Goal: Complete application form

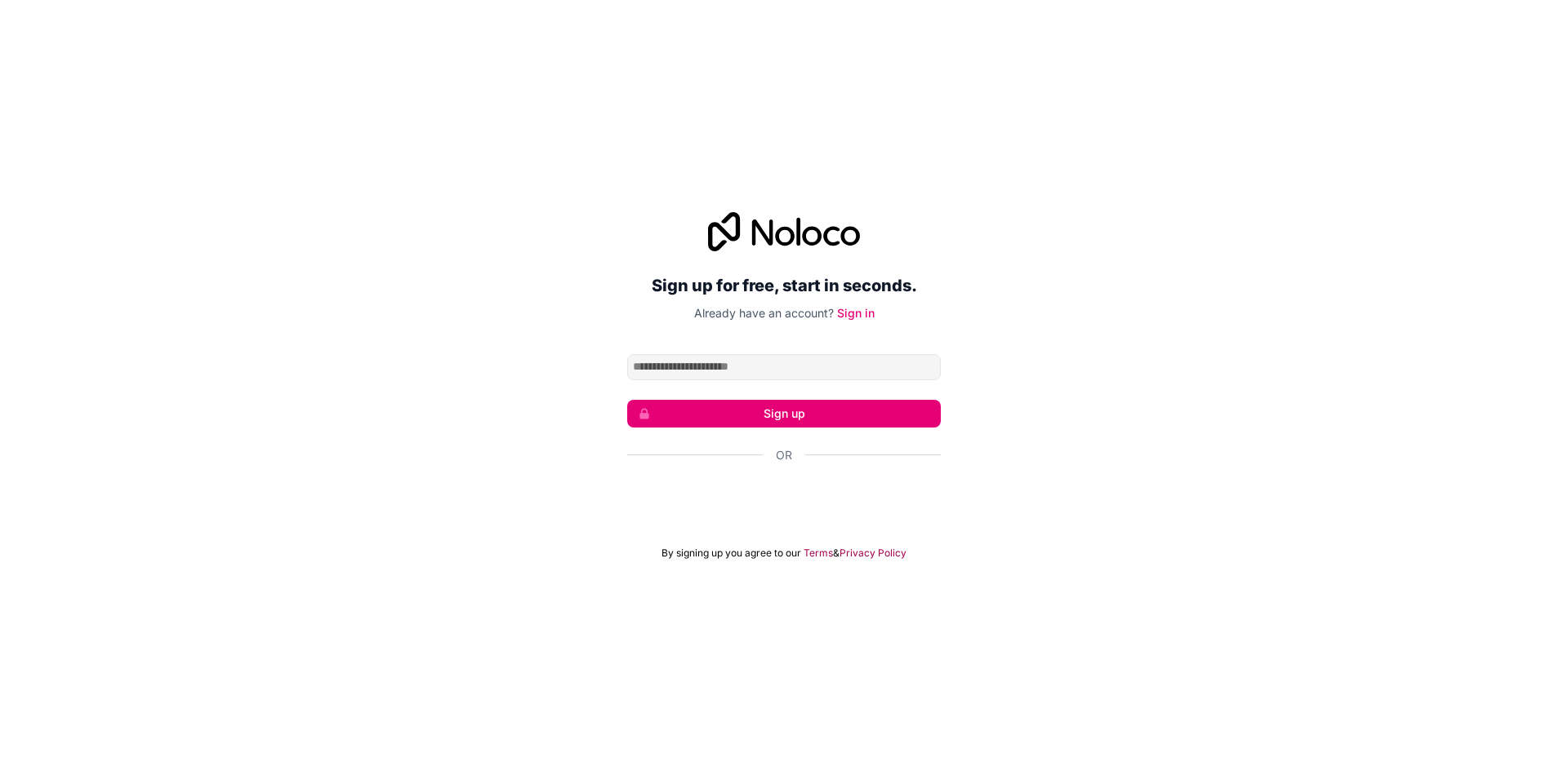
click at [840, 376] on input "Email address" at bounding box center [784, 367] width 314 height 26
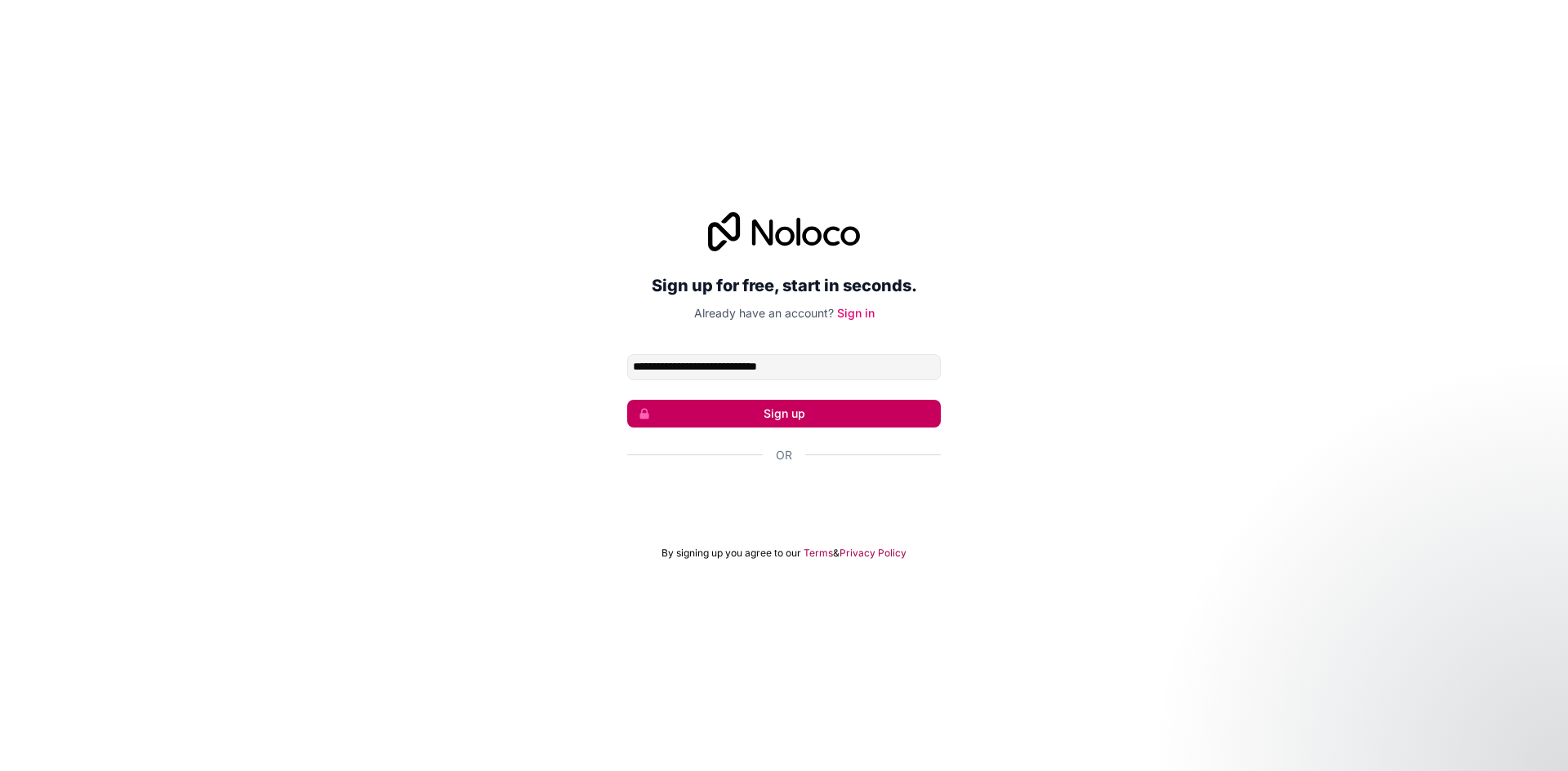
type input "**********"
click at [768, 417] on button "Sign up" at bounding box center [784, 413] width 314 height 27
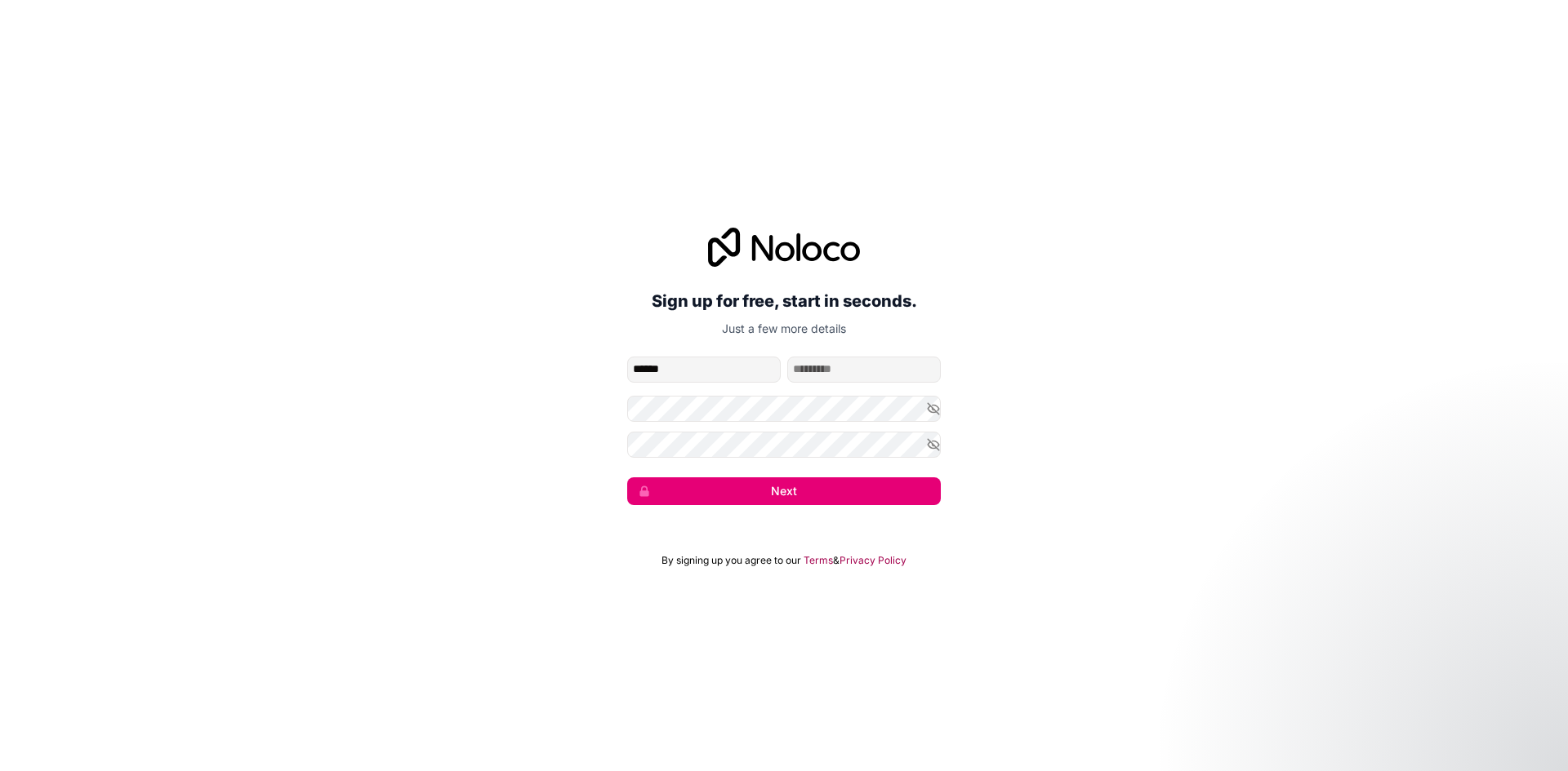
type input "******"
type input "*****"
click at [848, 490] on button "Next" at bounding box center [784, 490] width 314 height 27
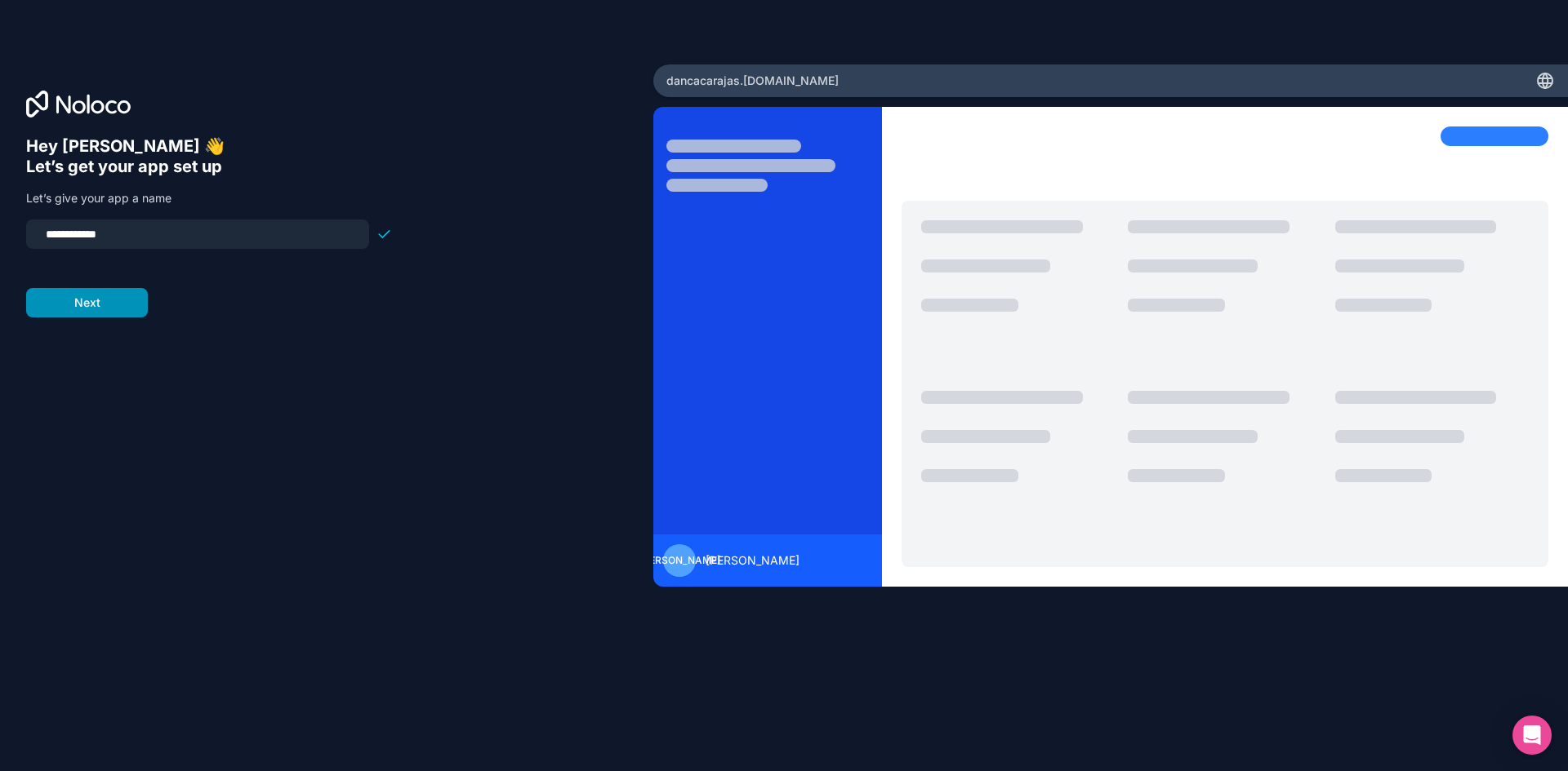
click at [85, 299] on button "Next" at bounding box center [87, 302] width 121 height 29
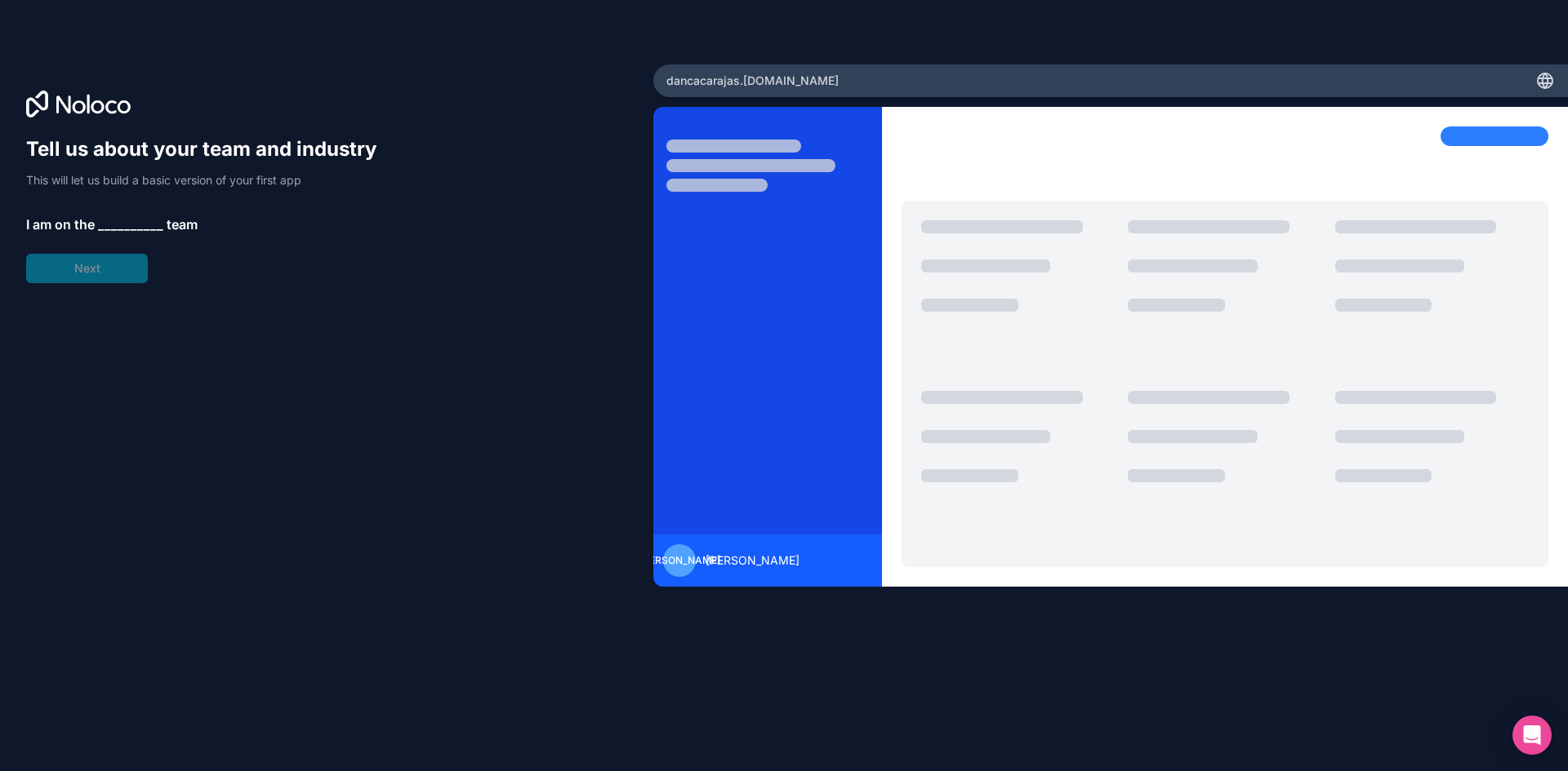
click at [105, 275] on div "Tell us about your team and industry This will let us build a basic version of …" at bounding box center [209, 210] width 365 height 147
click at [123, 225] on span "__________" at bounding box center [130, 224] width 65 height 20
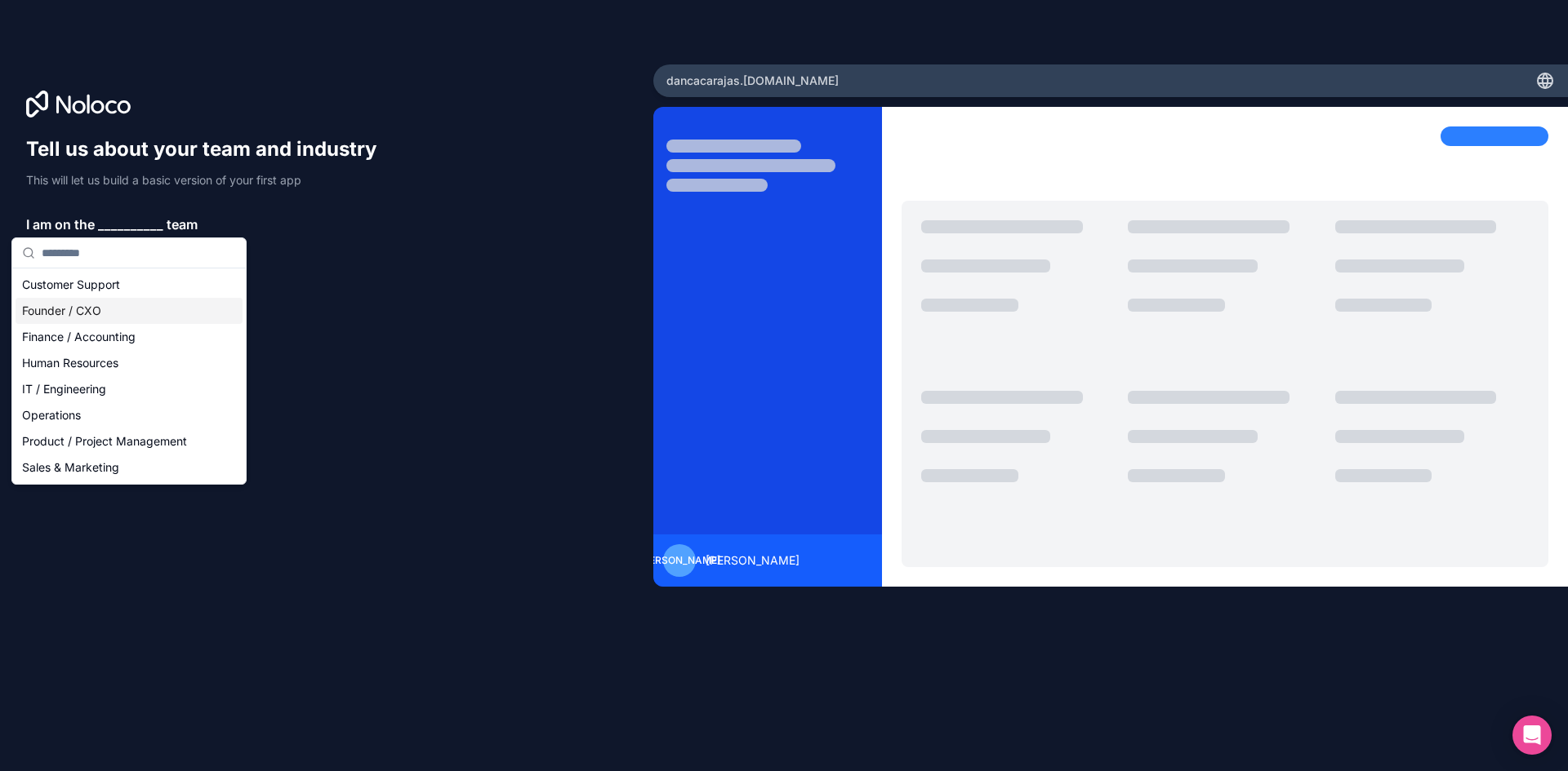
click at [91, 316] on div "Founder / CXO" at bounding box center [128, 311] width 227 height 26
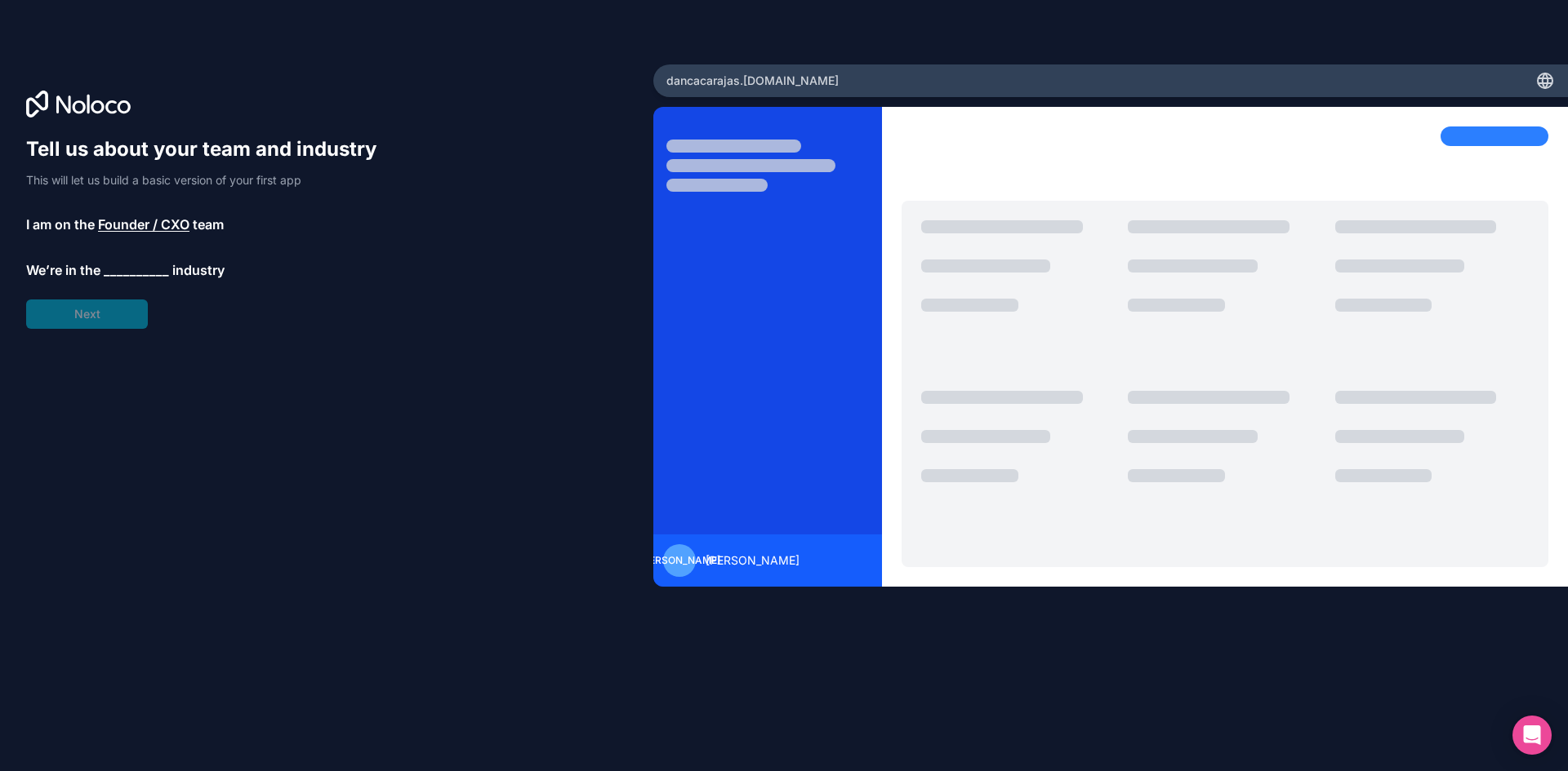
click at [131, 273] on span "__________" at bounding box center [136, 270] width 65 height 20
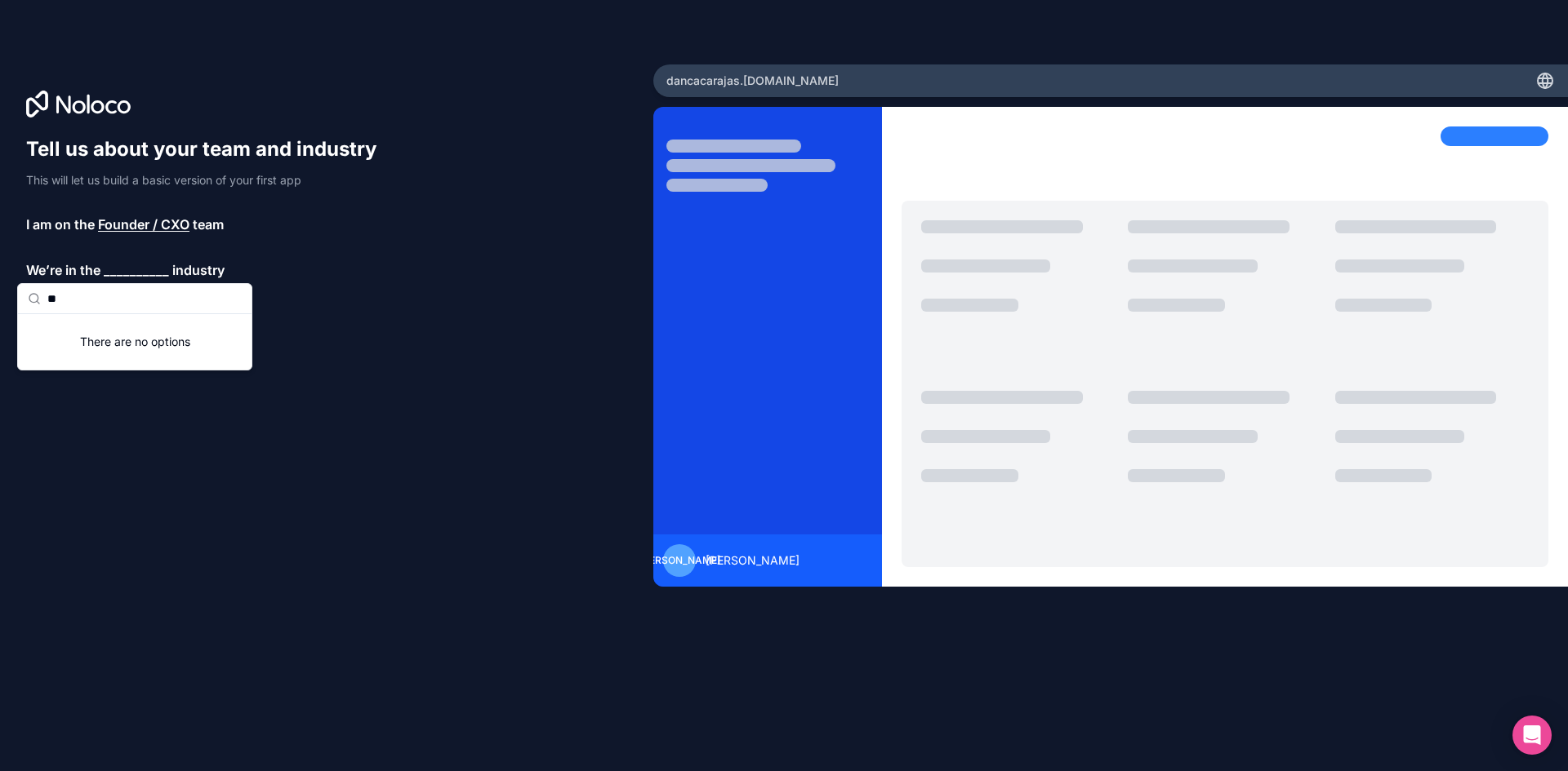
type input "*"
type input "**"
click at [116, 334] on div "Accounting" at bounding box center [135, 330] width 227 height 26
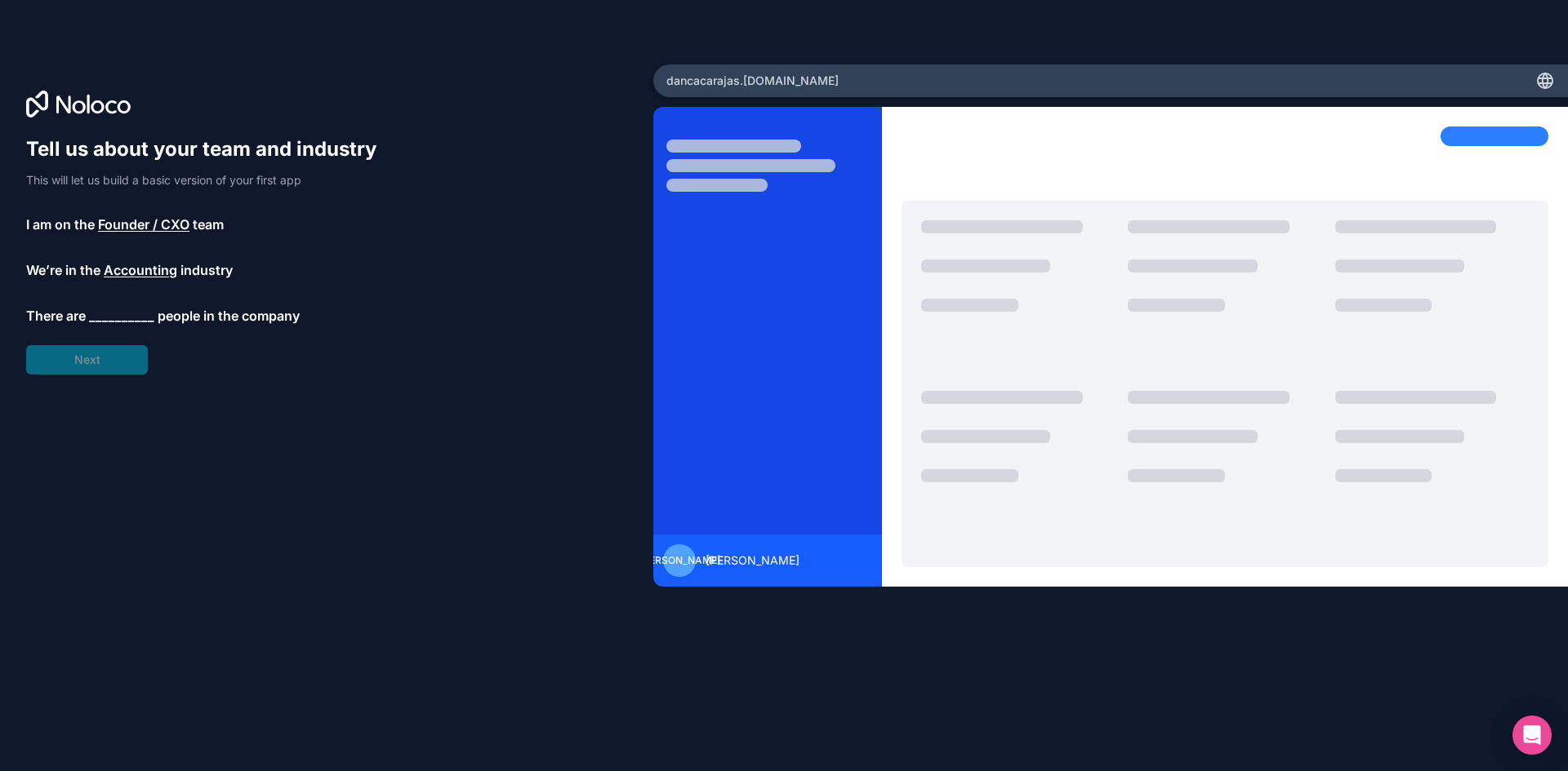
click at [123, 315] on span "__________" at bounding box center [121, 315] width 65 height 20
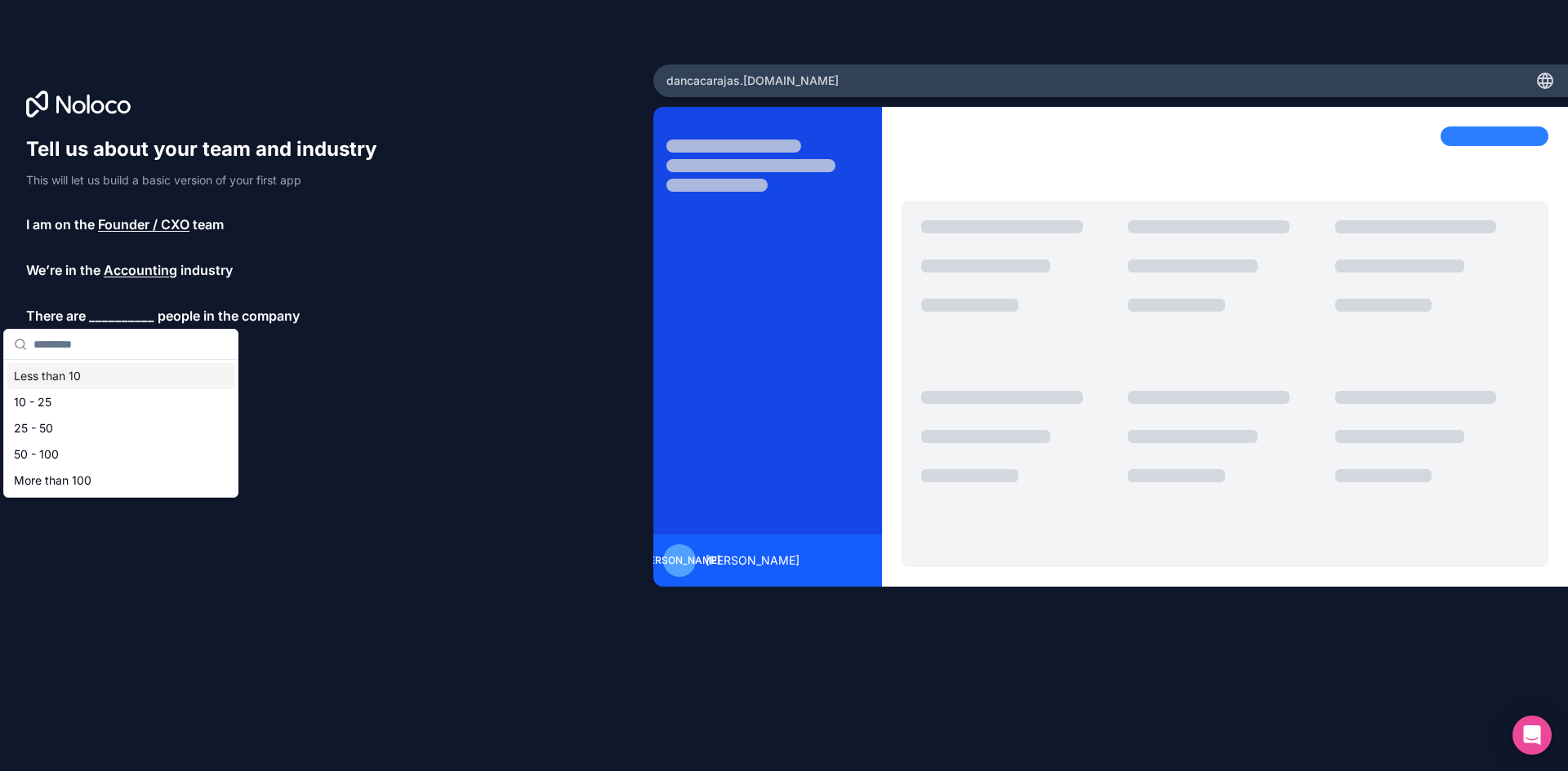
click at [61, 384] on div "Less than 10" at bounding box center [121, 377] width 227 height 26
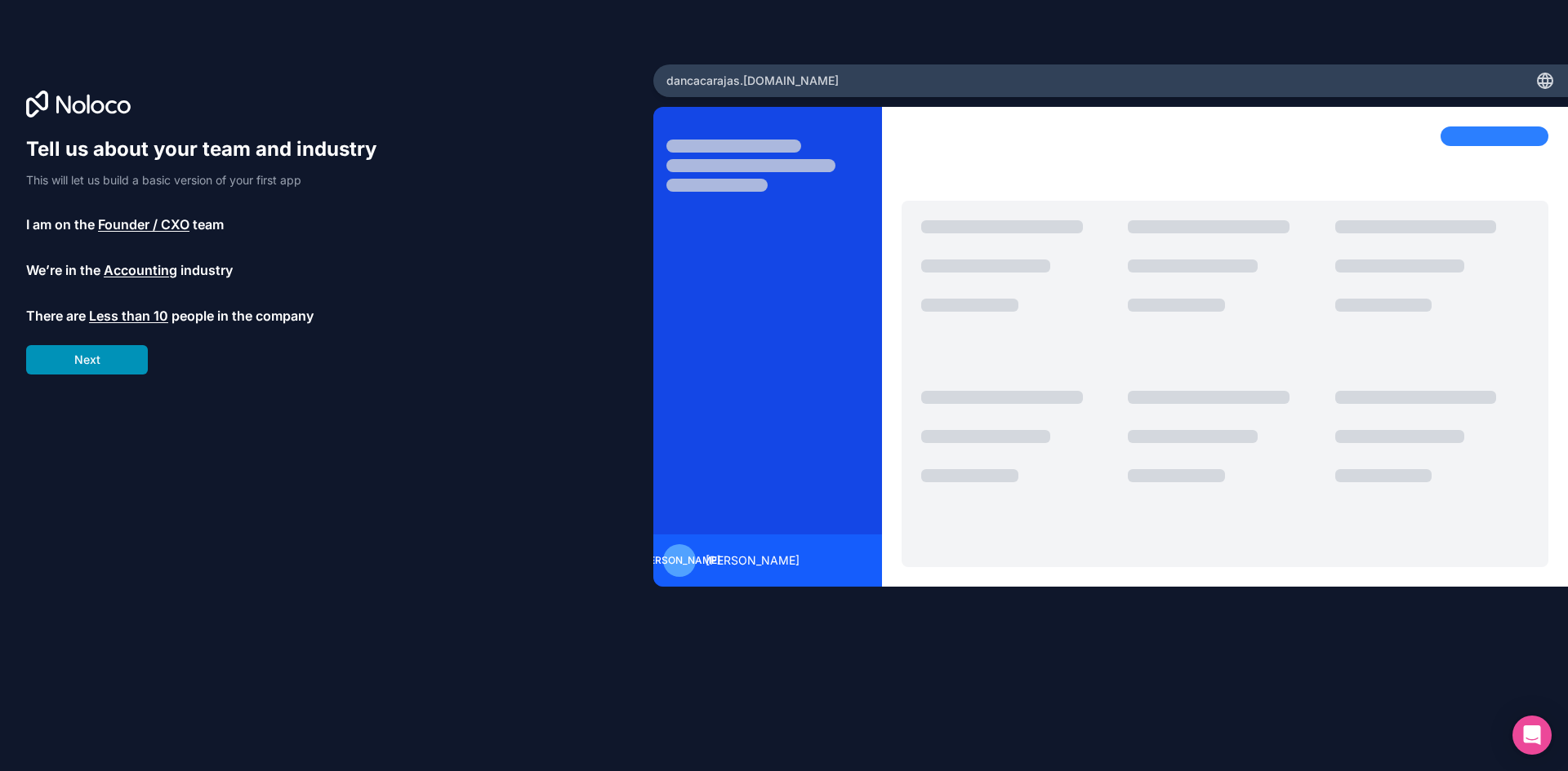
click at [122, 364] on button "Next" at bounding box center [87, 360] width 121 height 29
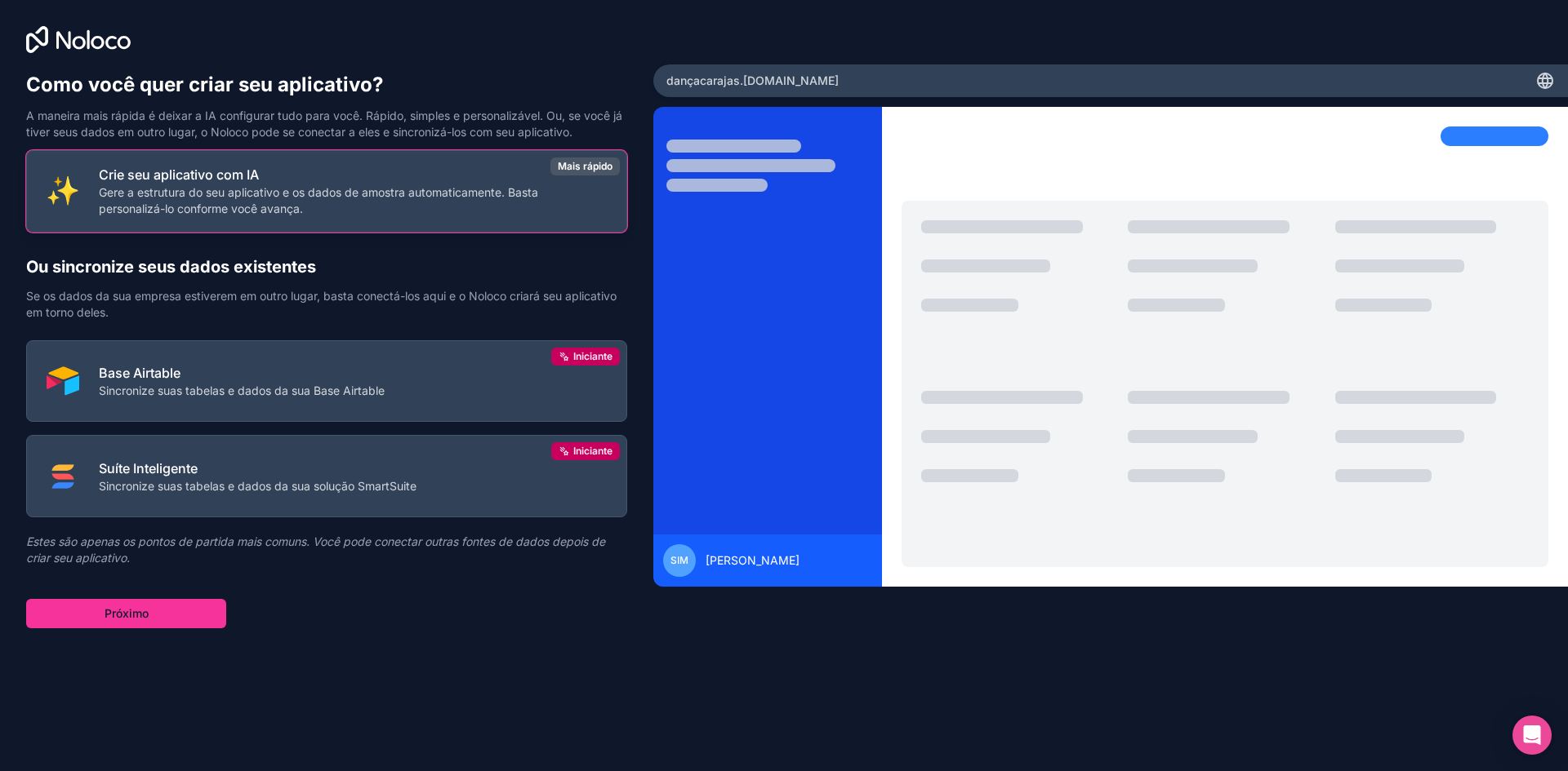
click at [265, 210] on font "Gere a estrutura do seu aplicativo e os dados de amostra automaticamente. Basta…" at bounding box center [318, 201] width 440 height 30
click at [144, 621] on font "Próximo" at bounding box center [126, 613] width 44 height 16
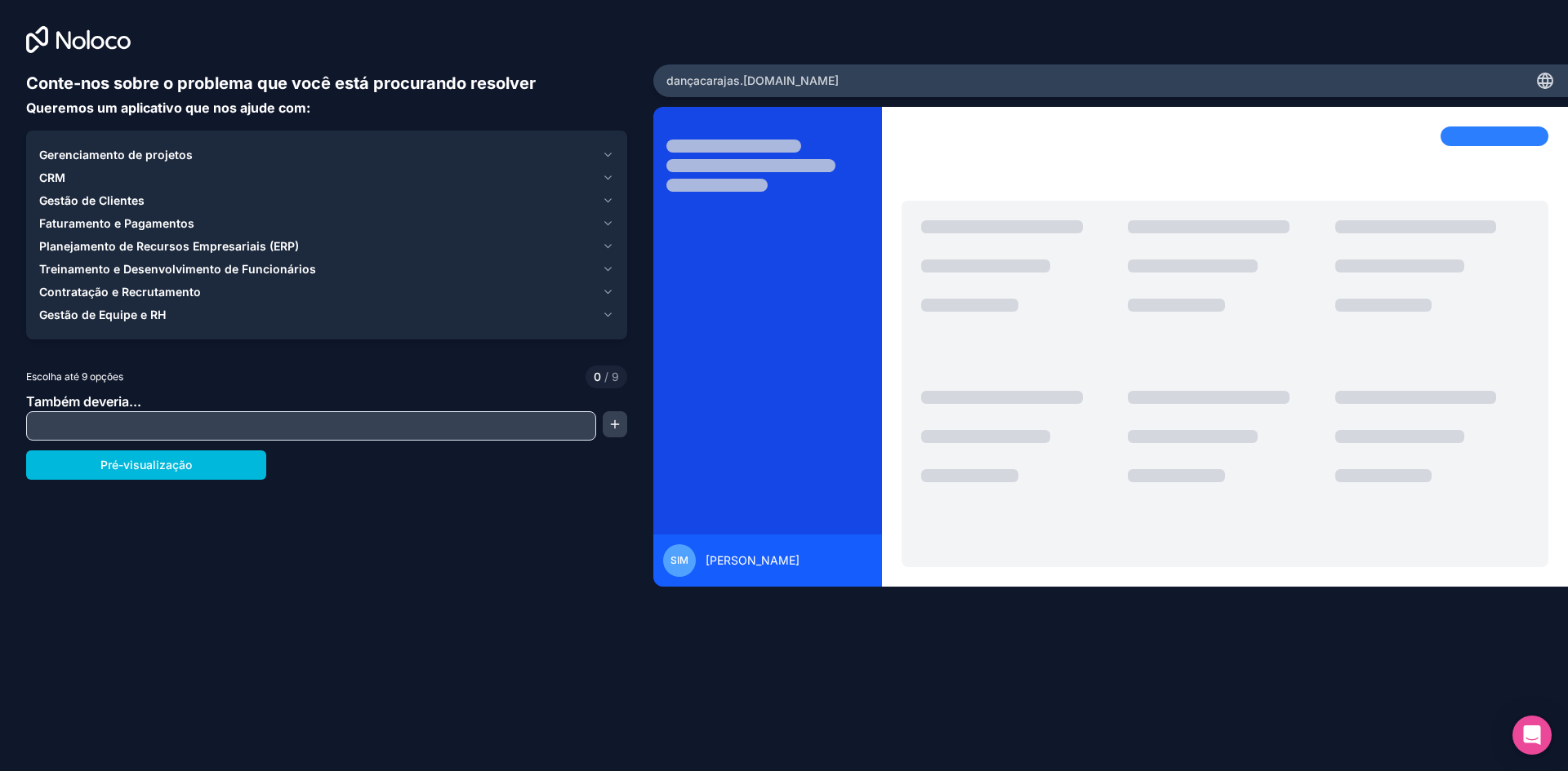
click at [138, 153] on font "Gerenciamento de projetos" at bounding box center [116, 154] width 154 height 14
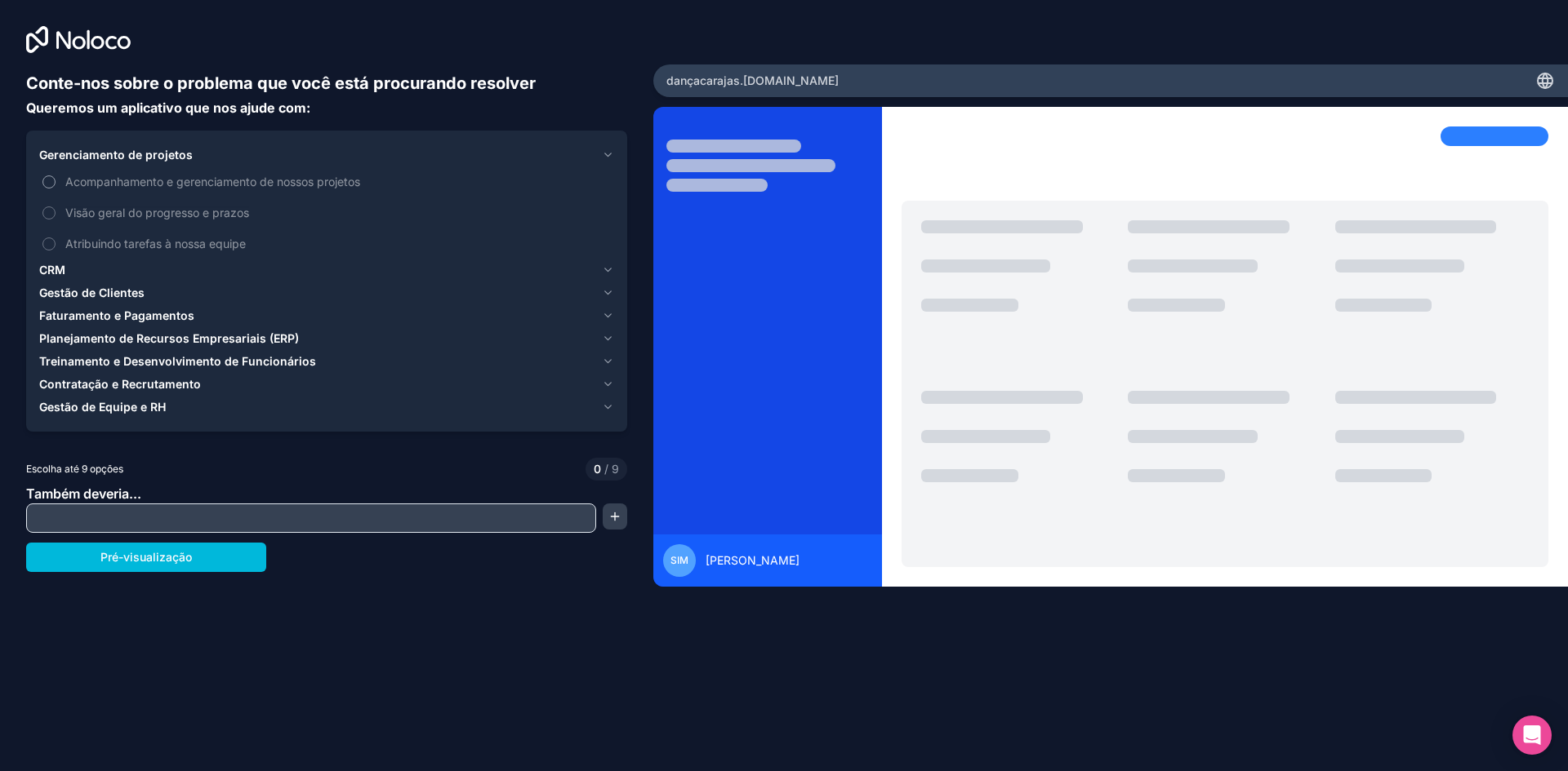
click at [51, 181] on button "Acompanhamento e gerenciamento de nossos projetos" at bounding box center [49, 182] width 13 height 13
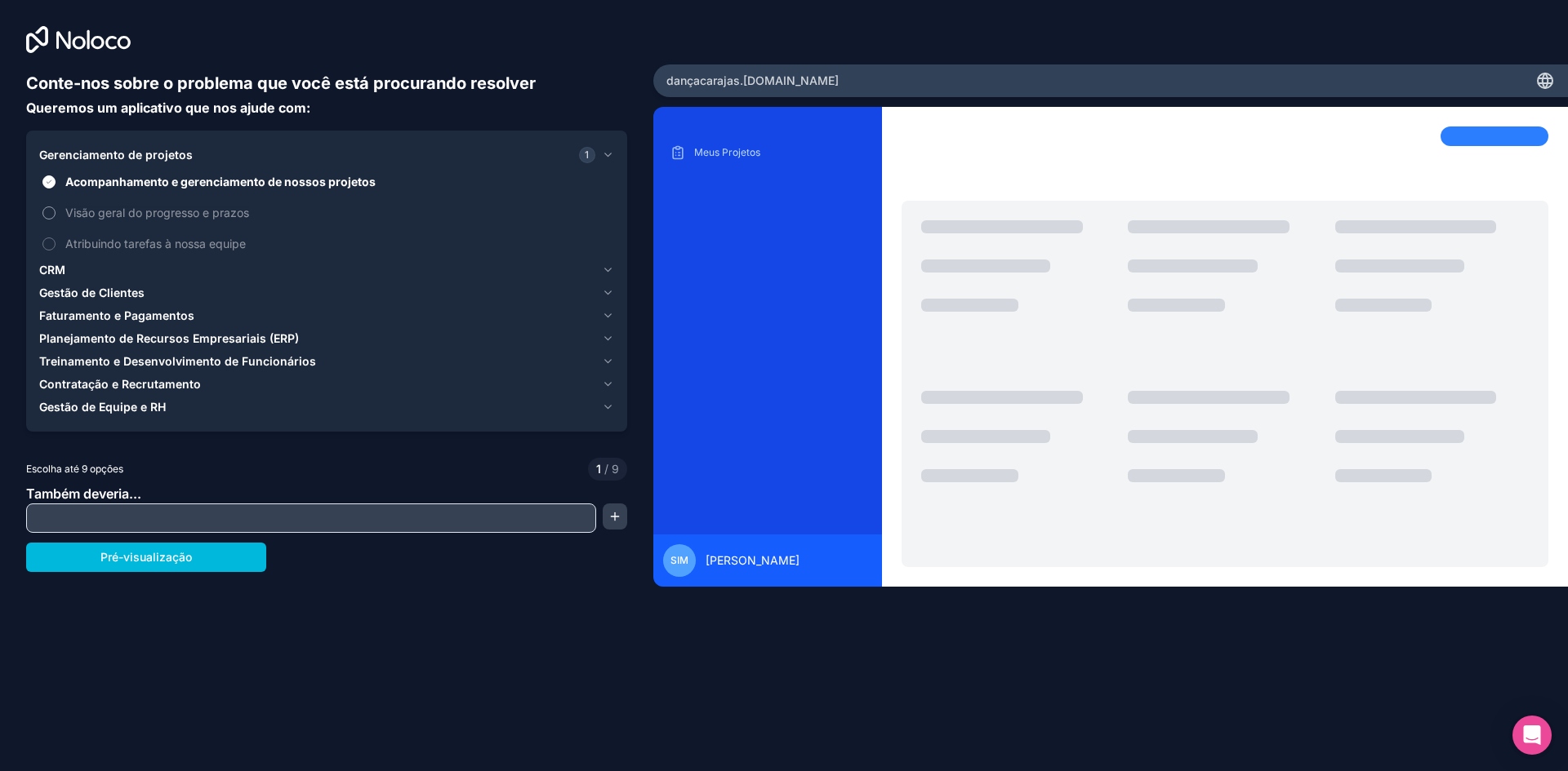
click at [53, 210] on button "Visão geral do progresso e prazos" at bounding box center [49, 213] width 13 height 13
click at [49, 248] on button "Atribuindo tarefas à nossa equipe" at bounding box center [49, 244] width 13 height 13
click at [48, 268] on font "CRM" at bounding box center [53, 269] width 26 height 14
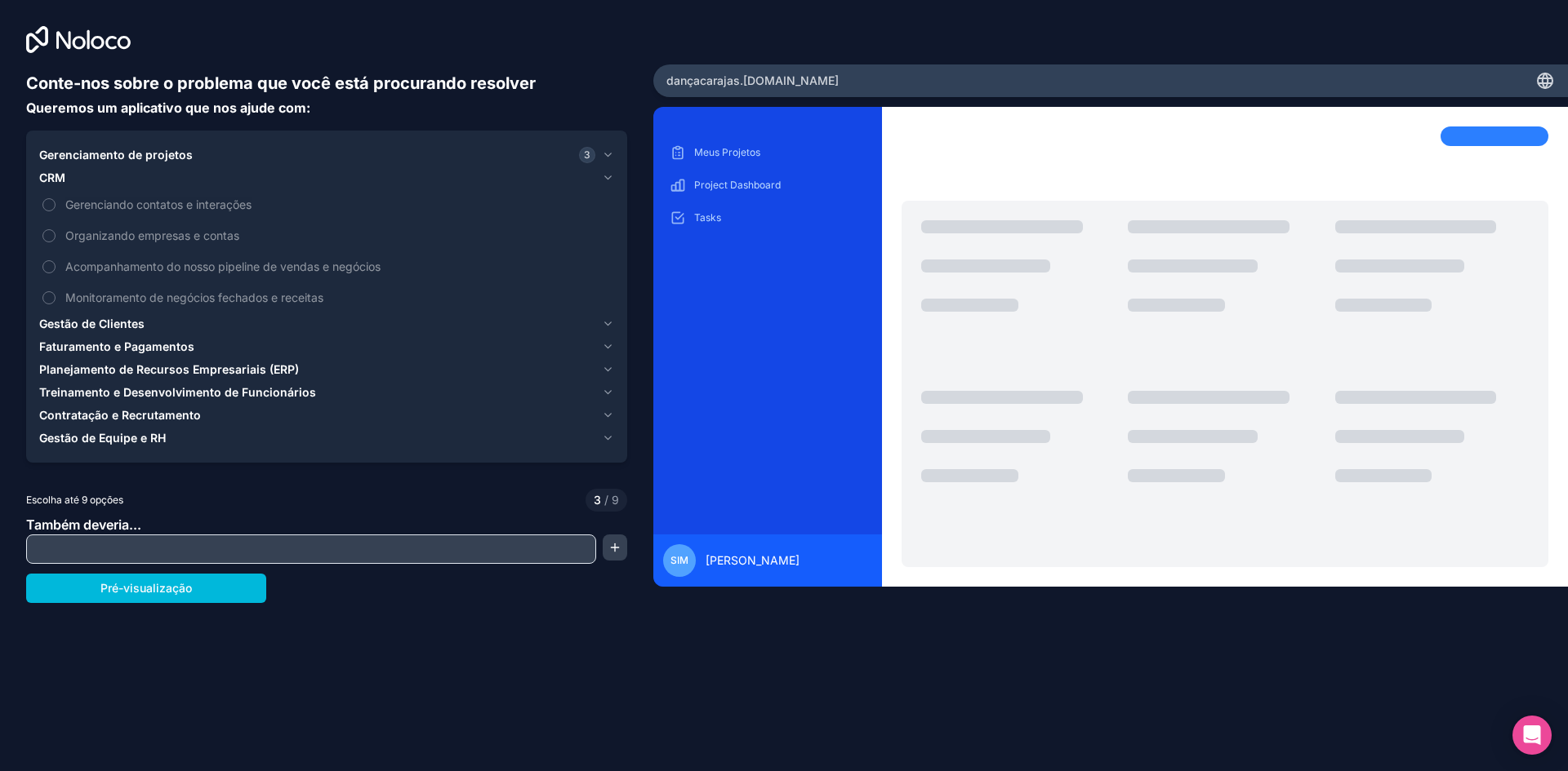
click at [57, 175] on font "CRM" at bounding box center [53, 177] width 26 height 14
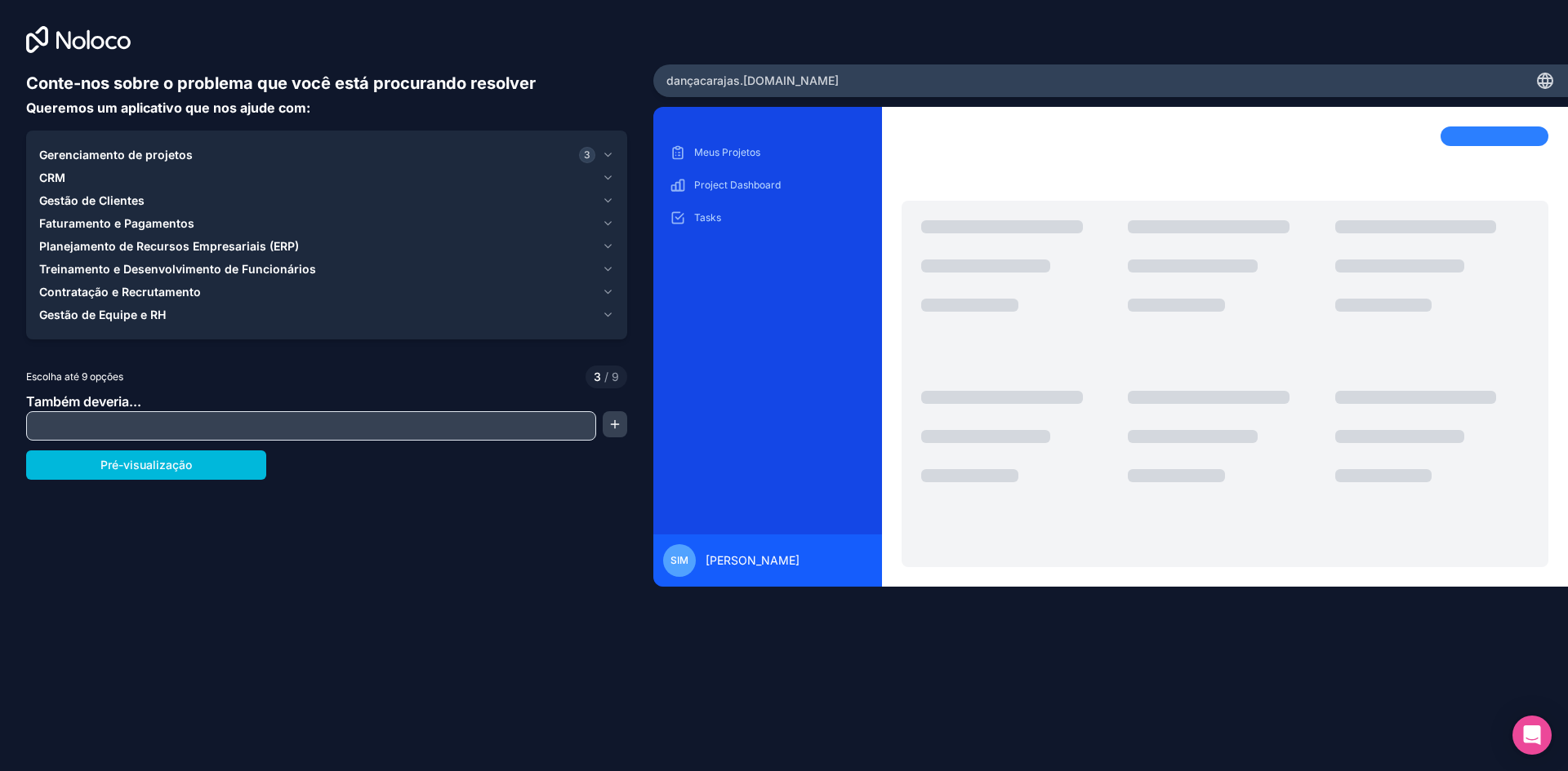
click at [66, 201] on font "Gestão de Clientes" at bounding box center [92, 201] width 105 height 14
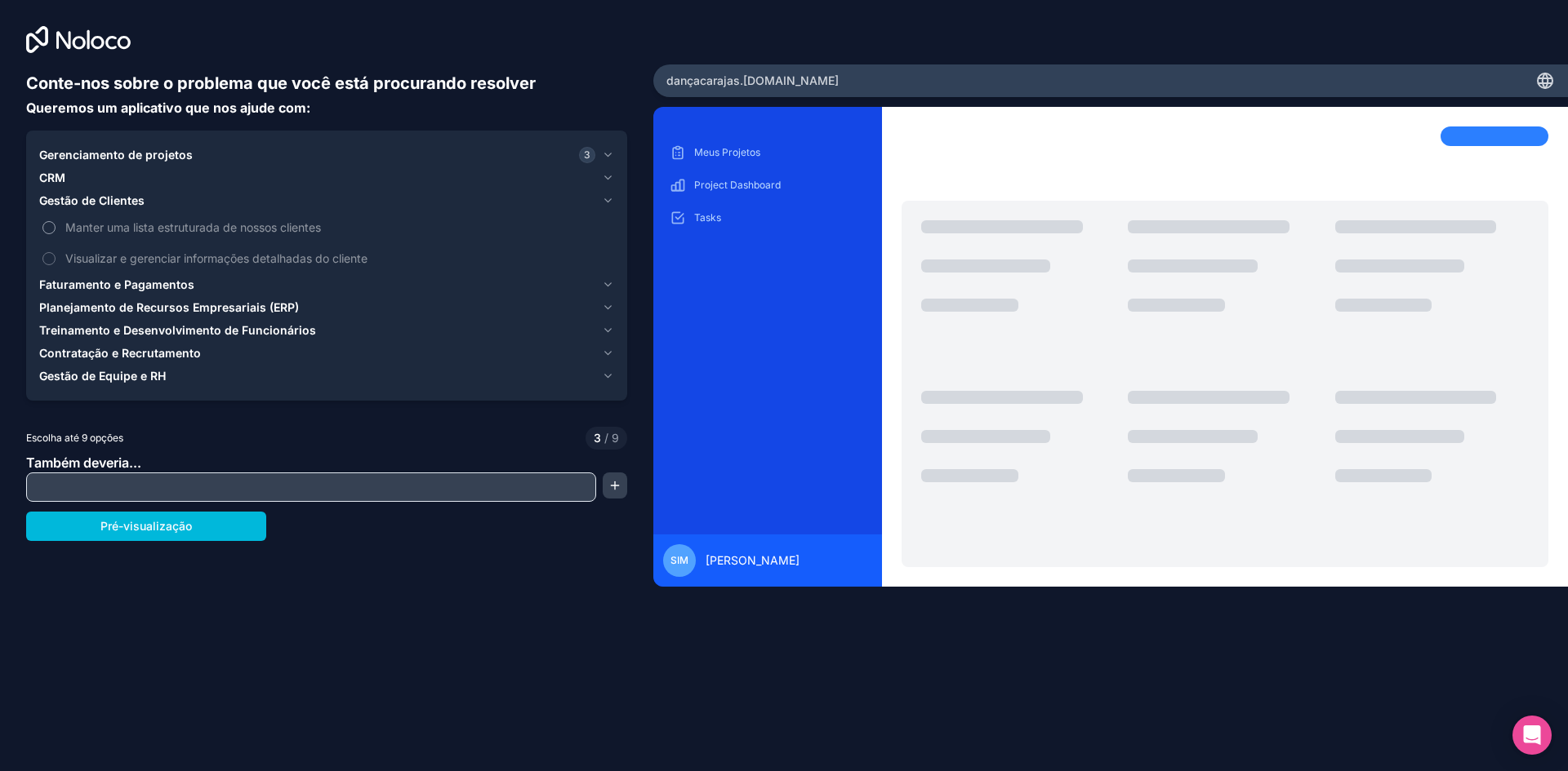
click at [52, 227] on button "Manter uma lista estruturada de nossos clientes" at bounding box center [49, 228] width 13 height 13
click at [52, 261] on button "Visualizar e gerenciar informações detalhadas do cliente" at bounding box center [49, 259] width 13 height 13
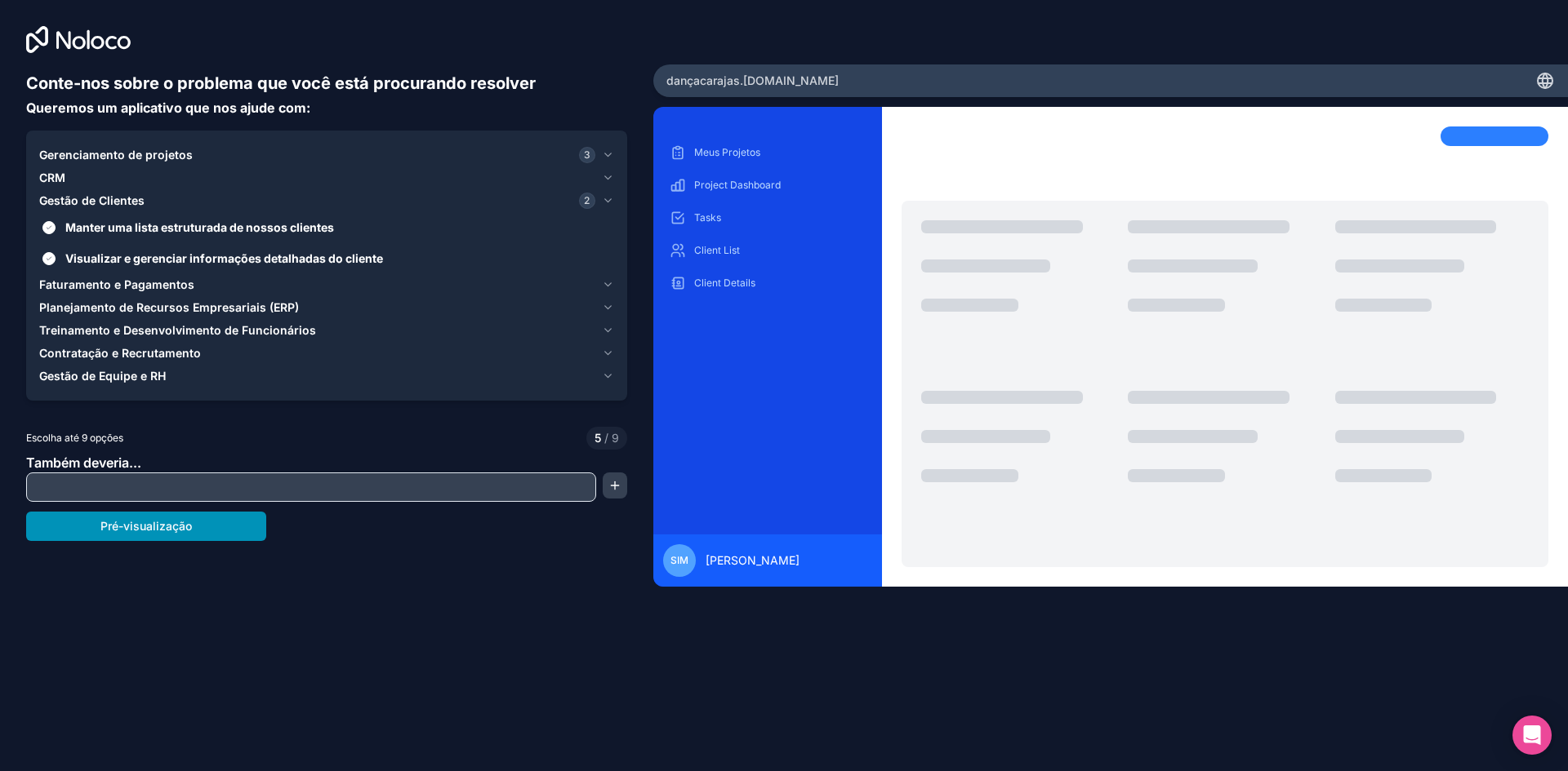
click at [162, 534] on font "Pré-visualização" at bounding box center [146, 526] width 91 height 16
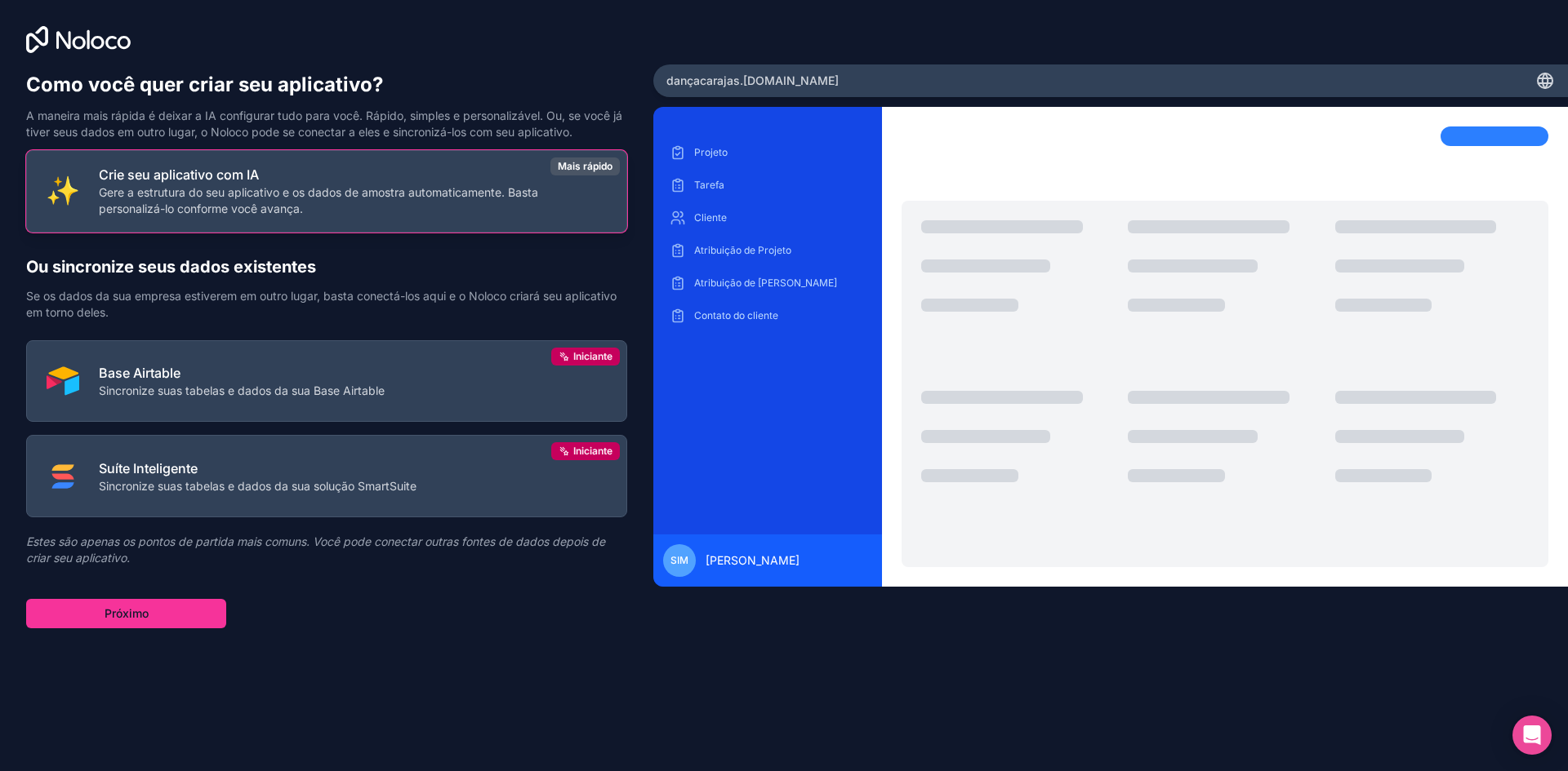
click at [351, 183] on p "Crie seu aplicativo com IA" at bounding box center [352, 174] width 508 height 20
click at [285, 204] on font "Gere a estrutura do seu aplicativo e os dados de amostra automaticamente. Basta…" at bounding box center [318, 201] width 440 height 30
click at [143, 623] on button "Próximo" at bounding box center [126, 613] width 200 height 29
